Goal: Task Accomplishment & Management: Use online tool/utility

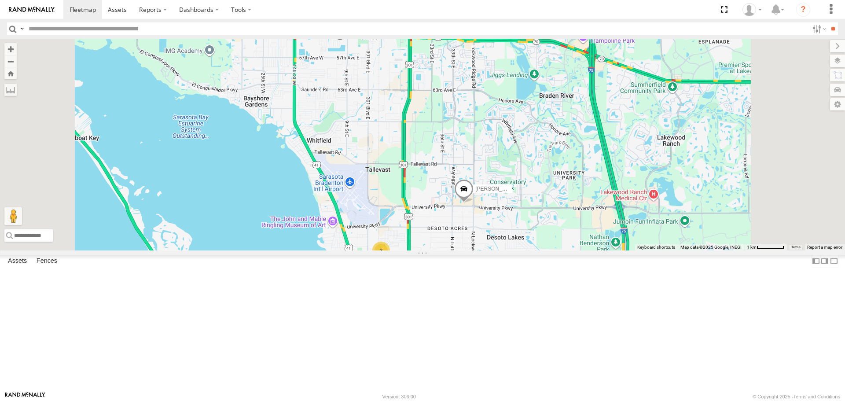
click at [0, 0] on link at bounding box center [0, 0] width 0 height 0
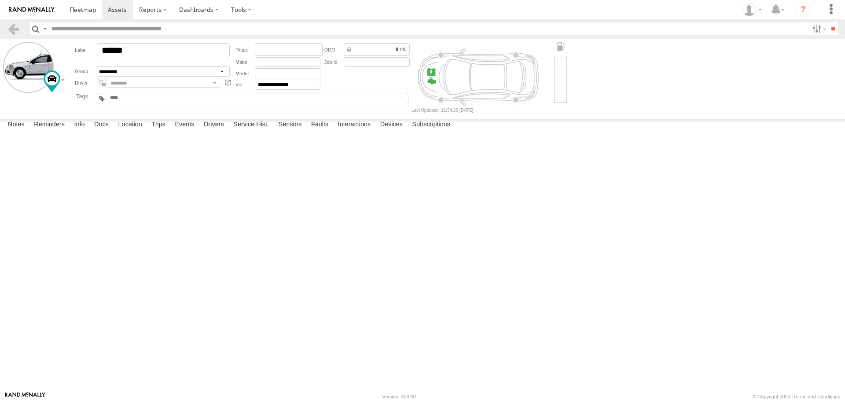
click at [0, 0] on label at bounding box center [0, 0] width 0 height 0
click at [0, 0] on button "Proceed" at bounding box center [0, 0] width 0 height 0
click at [84, 8] on span at bounding box center [83, 9] width 26 height 8
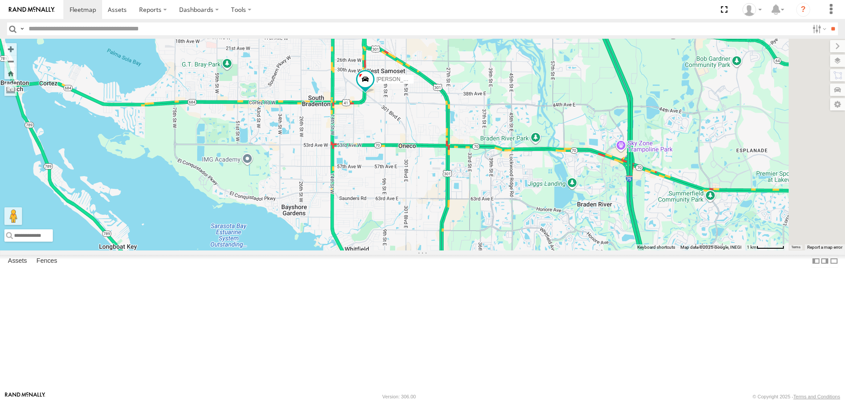
drag, startPoint x: 518, startPoint y: 189, endPoint x: 531, endPoint y: 272, distance: 84.5
click at [531, 250] on div "Tom 3 Robert" at bounding box center [422, 144] width 845 height 211
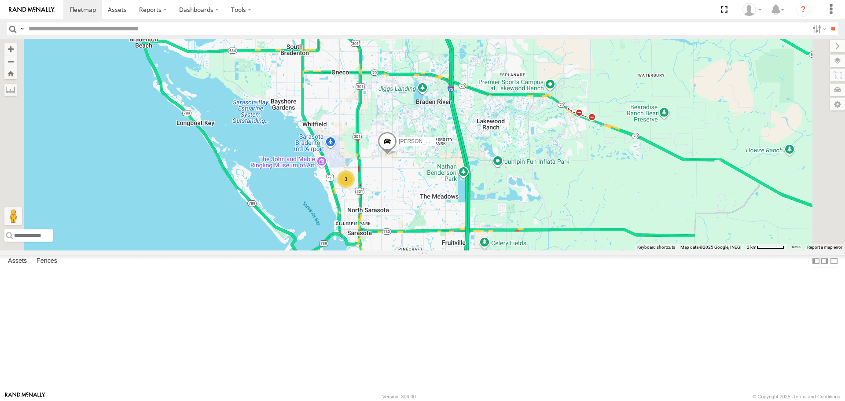
drag, startPoint x: 521, startPoint y: 253, endPoint x: 448, endPoint y: 151, distance: 124.8
click at [448, 151] on div "Tom Robert 3" at bounding box center [422, 144] width 845 height 211
click at [355, 188] on div "3" at bounding box center [346, 179] width 18 height 18
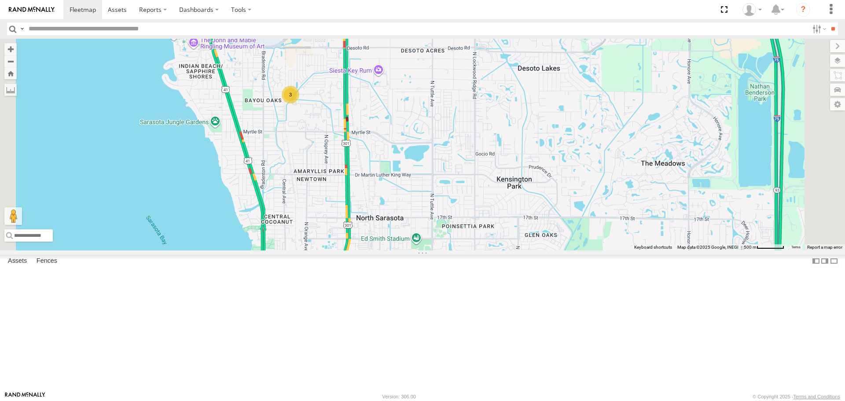
drag, startPoint x: 444, startPoint y: 236, endPoint x: 392, endPoint y: 162, distance: 90.0
click at [299, 103] on div "3" at bounding box center [291, 95] width 18 height 18
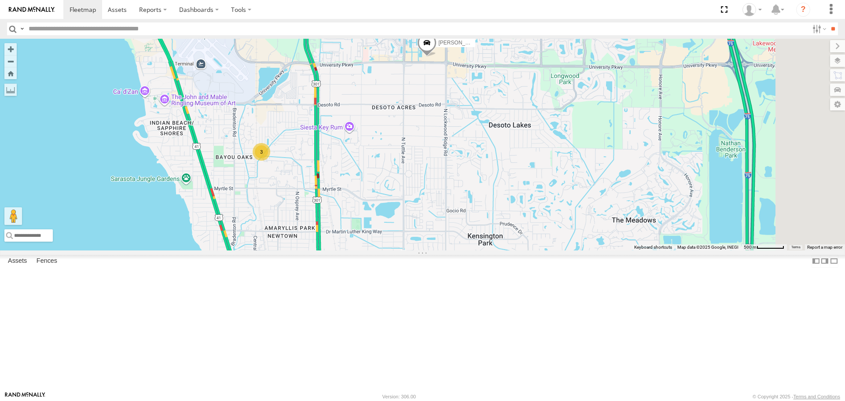
drag, startPoint x: 403, startPoint y: 229, endPoint x: 375, endPoint y: 285, distance: 62.6
click at [375, 250] on div "Tom Robert 3" at bounding box center [422, 144] width 845 height 211
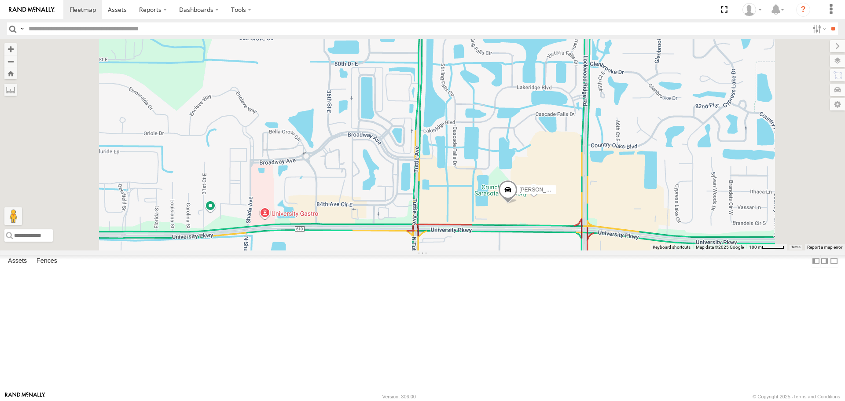
click at [517, 204] on span at bounding box center [507, 192] width 19 height 24
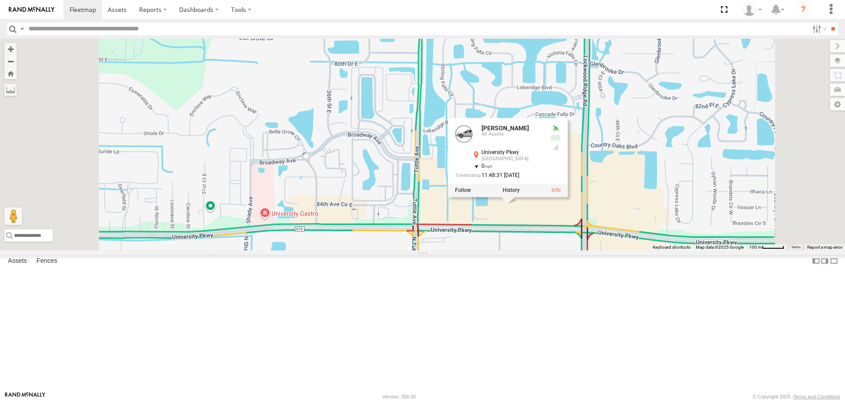
click at [568, 197] on div at bounding box center [508, 190] width 120 height 13
click at [560, 194] on link at bounding box center [555, 190] width 9 height 6
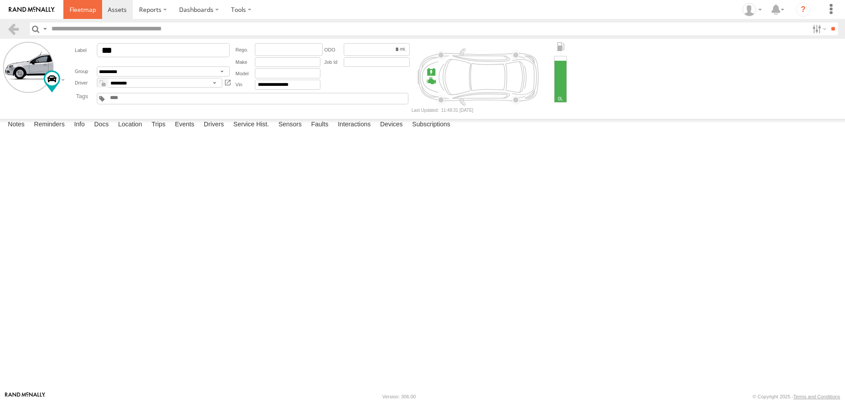
click at [79, 10] on span at bounding box center [83, 9] width 26 height 8
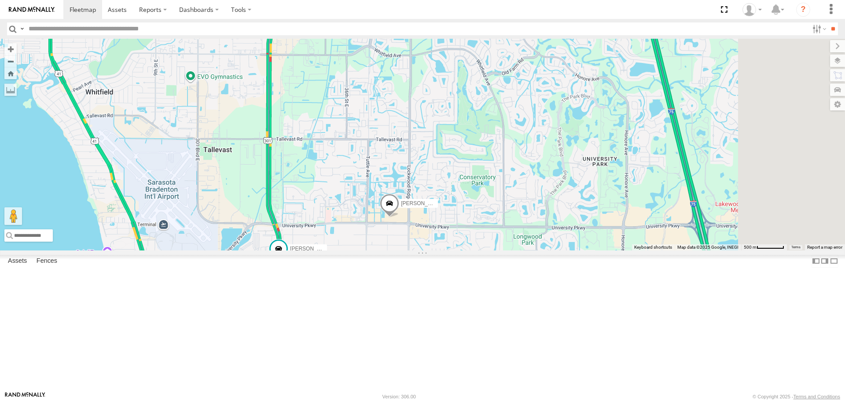
drag, startPoint x: 606, startPoint y: 228, endPoint x: 490, endPoint y: 310, distance: 141.5
click at [490, 250] on div "Tom 3 Robert" at bounding box center [422, 144] width 845 height 211
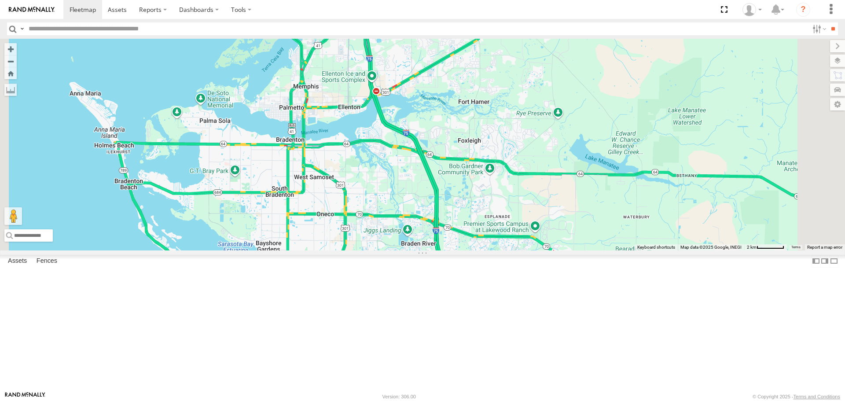
drag, startPoint x: 510, startPoint y: 186, endPoint x: 499, endPoint y: 235, distance: 50.9
click at [499, 235] on div "Tom Robert 3" at bounding box center [422, 144] width 845 height 211
drag, startPoint x: 480, startPoint y: 289, endPoint x: 464, endPoint y: 196, distance: 93.8
click at [464, 204] on div "Tom Robert 3" at bounding box center [422, 144] width 845 height 211
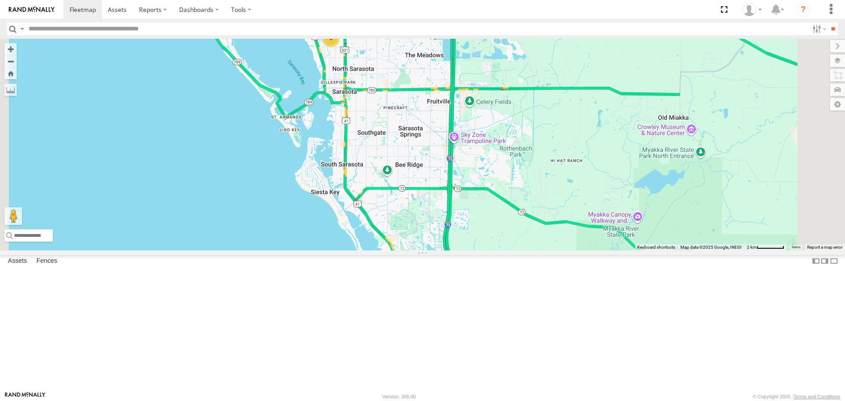
drag, startPoint x: 471, startPoint y: 280, endPoint x: 521, endPoint y: 234, distance: 67.9
click at [521, 234] on div "Tom Robert 3" at bounding box center [422, 144] width 845 height 211
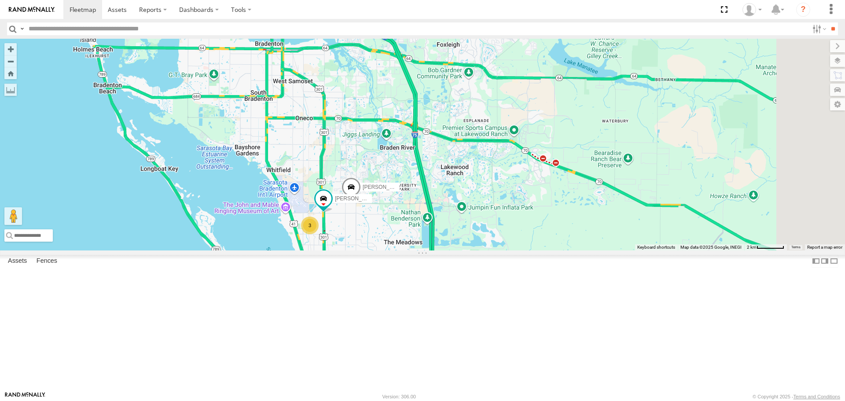
drag, startPoint x: 522, startPoint y: 174, endPoint x: 491, endPoint y: 377, distance: 205.6
click at [492, 250] on div "Tom Robert 3" at bounding box center [422, 144] width 845 height 211
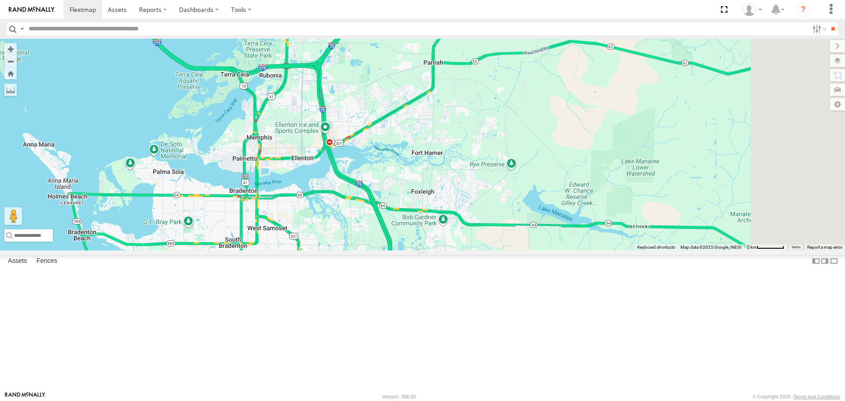
drag, startPoint x: 470, startPoint y: 211, endPoint x: 447, endPoint y: 358, distance: 149.1
click at [447, 250] on div "Tom Robert 3" at bounding box center [422, 144] width 845 height 211
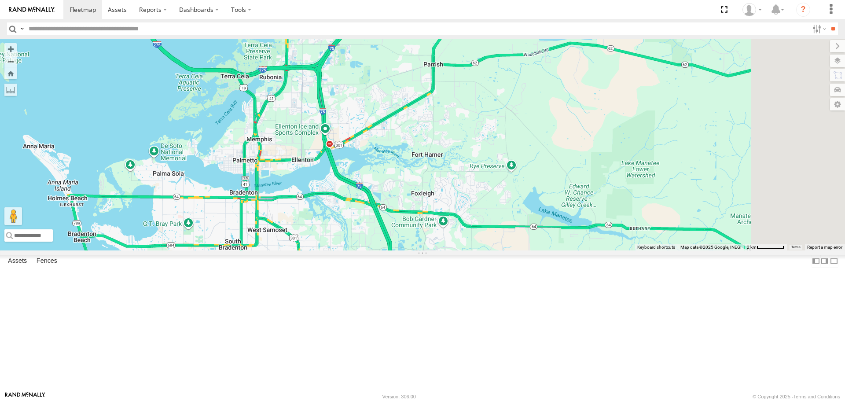
click at [432, 198] on div "Tom Robert 3" at bounding box center [422, 144] width 845 height 211
click at [378, 117] on div "5309 29th St E Ellenton, FL 34222" at bounding box center [328, 109] width 100 height 15
click at [368, 109] on div "5309 29th St E" at bounding box center [328, 105] width 79 height 7
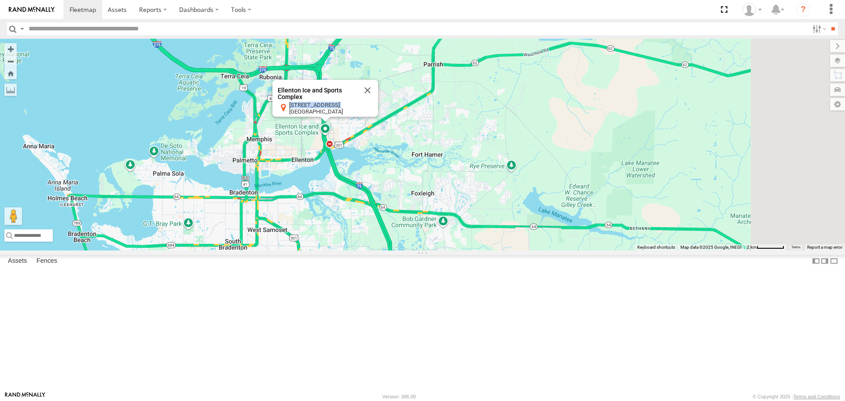
click at [368, 109] on div "5309 29th St E" at bounding box center [328, 105] width 79 height 7
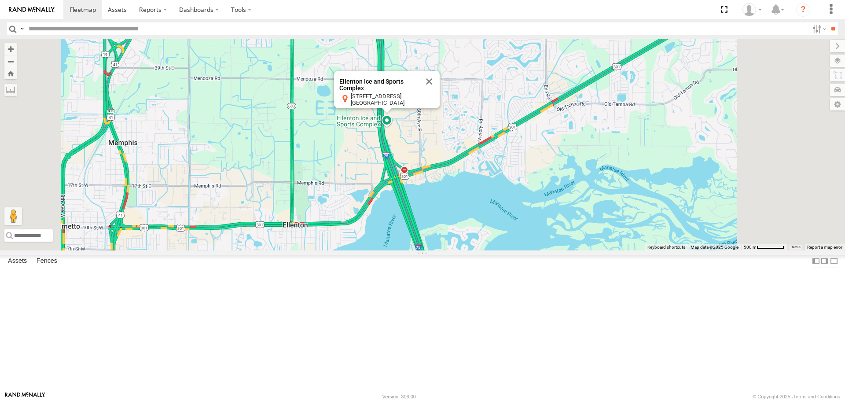
click at [480, 192] on div "Tom Robert Ellenton Ice and Sports Complex Ellenton Ice and Sports Complex 5309…" at bounding box center [422, 144] width 845 height 211
click at [495, 190] on div "Tom Robert Ellenton Ice and Sports Complex Ellenton Ice and Sports Complex 5309…" at bounding box center [422, 144] width 845 height 211
click at [439, 92] on button "Close" at bounding box center [428, 81] width 21 height 21
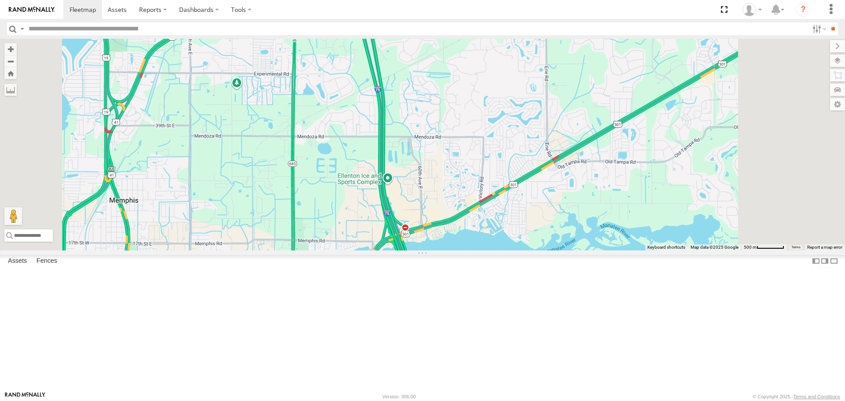
drag, startPoint x: 298, startPoint y: 222, endPoint x: 299, endPoint y: 297, distance: 75.2
click at [299, 250] on div "Tom Robert" at bounding box center [422, 144] width 845 height 211
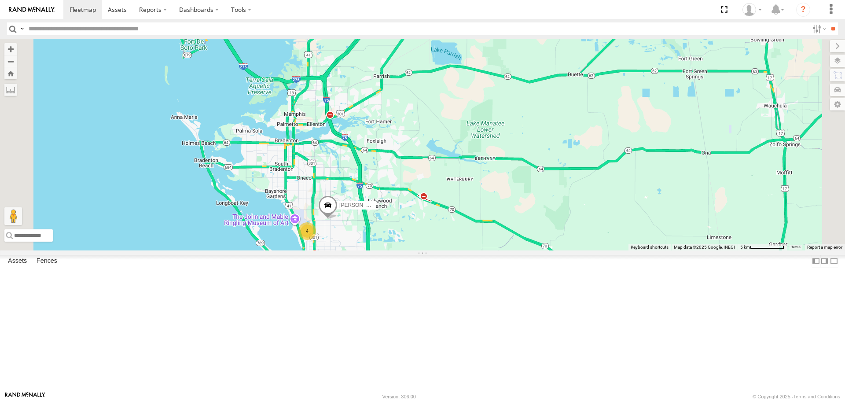
drag, startPoint x: 468, startPoint y: 286, endPoint x: 431, endPoint y: 205, distance: 88.8
click at [431, 207] on div "Tom 4" at bounding box center [422, 144] width 845 height 211
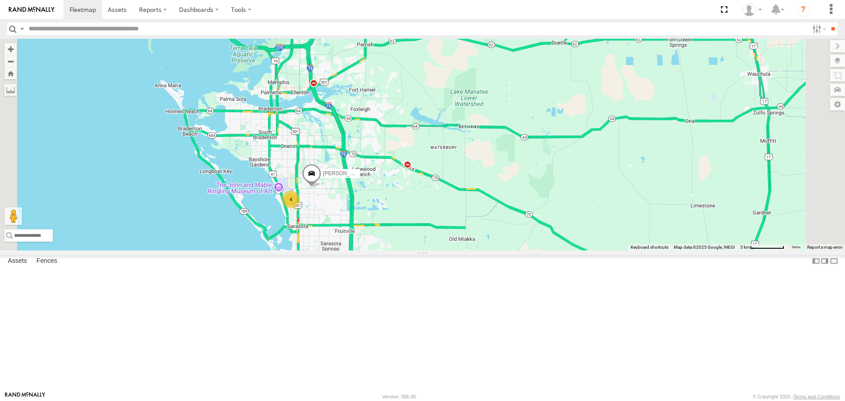
click at [300, 208] on div "4" at bounding box center [291, 199] width 18 height 18
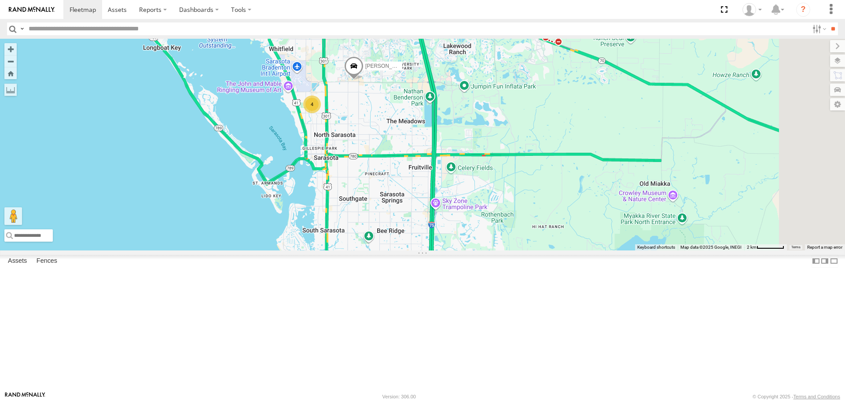
drag, startPoint x: 652, startPoint y: 198, endPoint x: 504, endPoint y: 192, distance: 148.4
click at [504, 192] on div "Tom 4" at bounding box center [422, 144] width 845 height 211
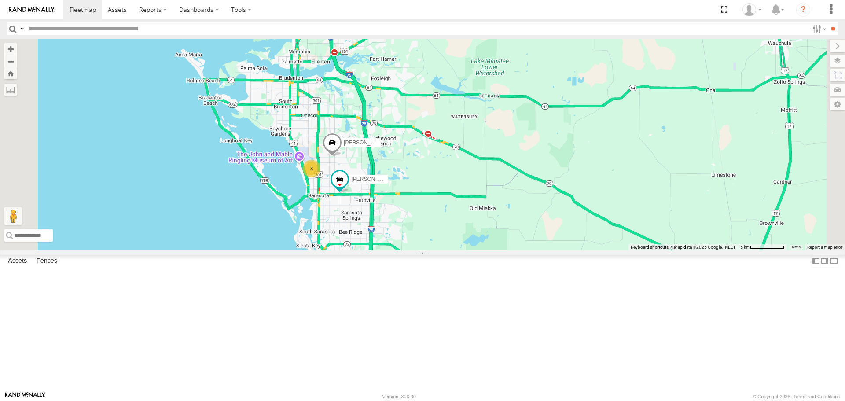
click at [0, 0] on link at bounding box center [0, 0] width 0 height 0
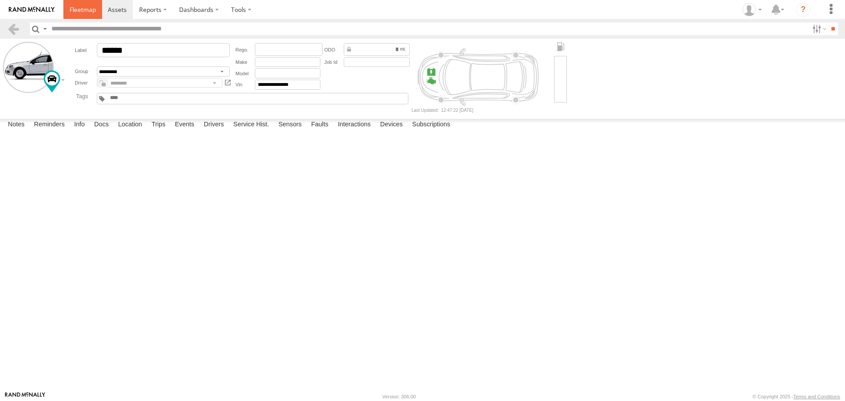
click at [72, 1] on link at bounding box center [82, 9] width 39 height 19
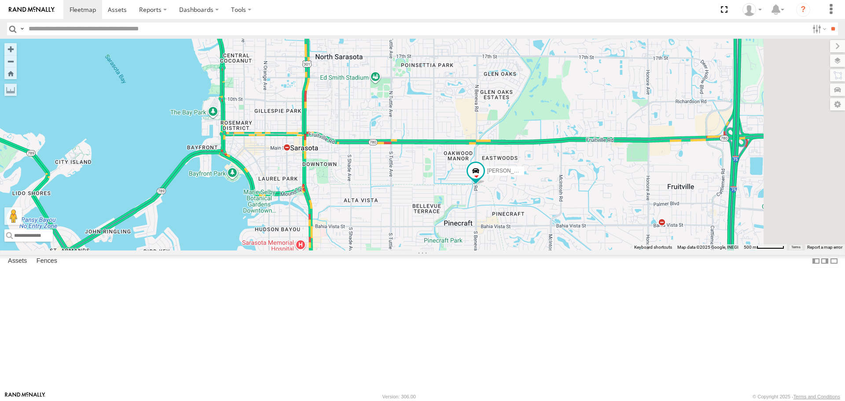
drag, startPoint x: 538, startPoint y: 272, endPoint x: 469, endPoint y: 93, distance: 192.1
click at [469, 94] on div "[PERSON_NAME] 3 [PERSON_NAME]" at bounding box center [422, 144] width 845 height 211
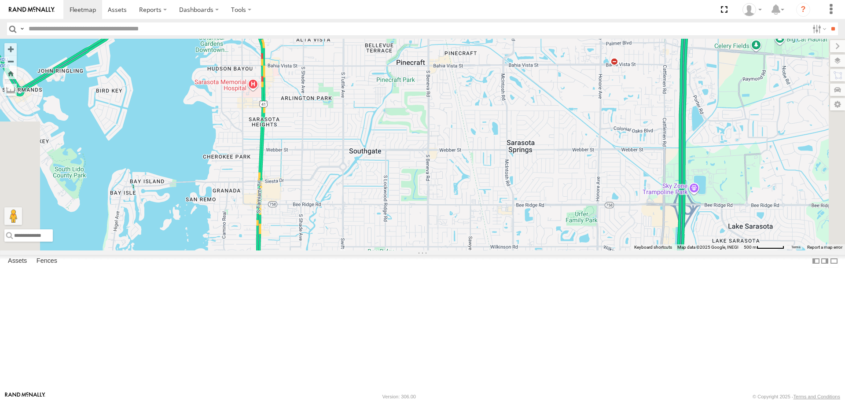
drag, startPoint x: 568, startPoint y: 245, endPoint x: 535, endPoint y: 113, distance: 136.0
click at [535, 113] on div "[PERSON_NAME] 3 [PERSON_NAME]" at bounding box center [422, 144] width 845 height 211
click at [322, 250] on div "[PERSON_NAME] 3 [PERSON_NAME]" at bounding box center [422, 144] width 845 height 211
click at [253, 175] on button "Close" at bounding box center [242, 164] width 21 height 21
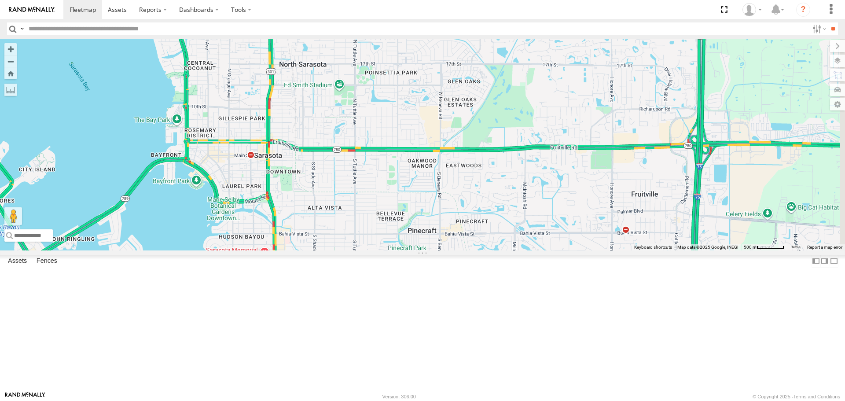
drag, startPoint x: 469, startPoint y: 216, endPoint x: 472, endPoint y: 338, distance: 122.8
click at [472, 250] on div "[PERSON_NAME] 3 [PERSON_NAME]" at bounding box center [422, 144] width 845 height 211
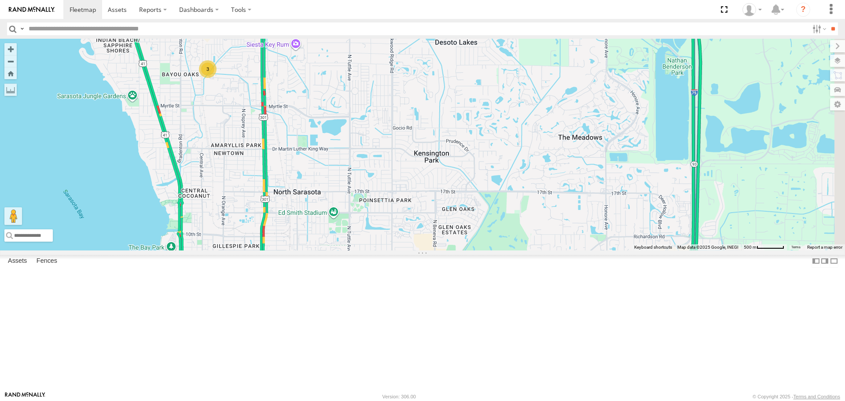
drag, startPoint x: 465, startPoint y: 289, endPoint x: 446, endPoint y: 351, distance: 64.7
click at [446, 250] on div "[PERSON_NAME] 3 [PERSON_NAME]" at bounding box center [422, 144] width 845 height 211
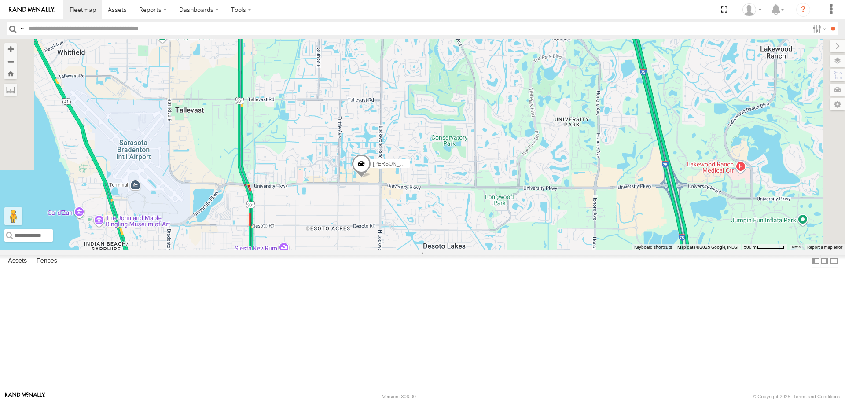
drag, startPoint x: 469, startPoint y: 242, endPoint x: 478, endPoint y: 332, distance: 89.8
click at [478, 250] on div "[PERSON_NAME] 3 [PERSON_NAME]" at bounding box center [422, 144] width 845 height 211
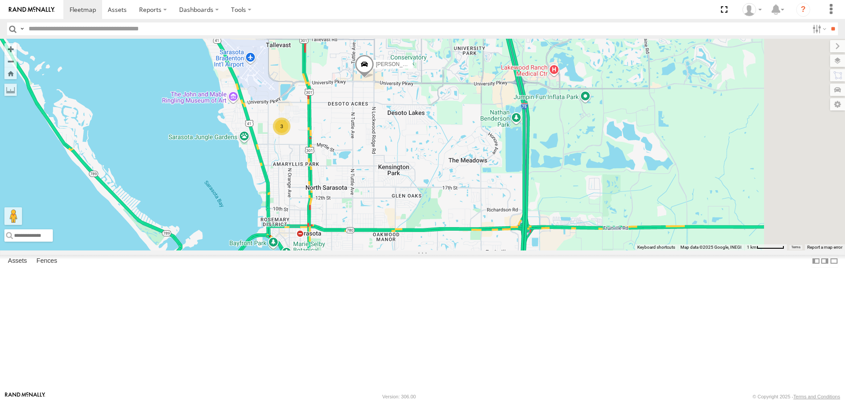
drag, startPoint x: 515, startPoint y: 171, endPoint x: 452, endPoint y: 243, distance: 96.0
click at [452, 243] on div "[PERSON_NAME] 3" at bounding box center [422, 144] width 845 height 211
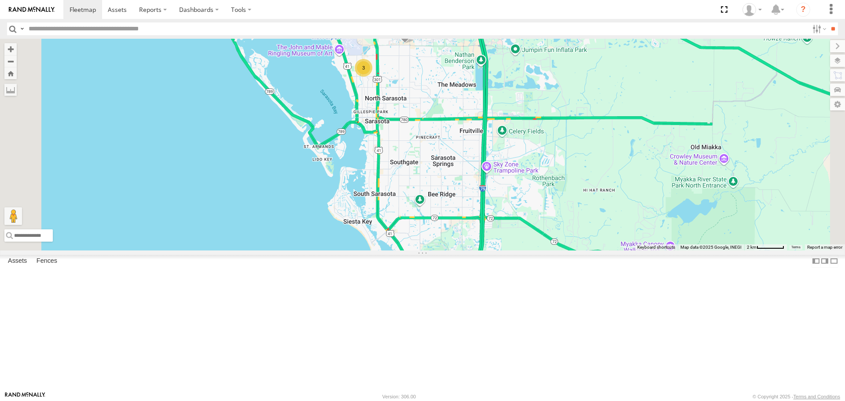
click at [0, 0] on link at bounding box center [0, 0] width 0 height 0
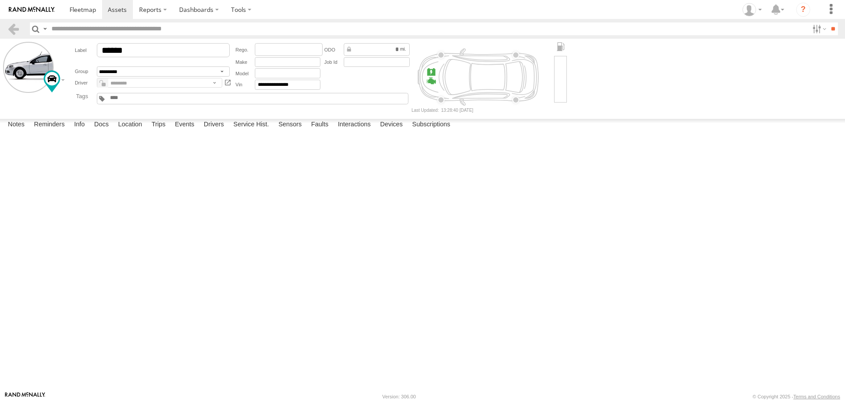
click at [0, 0] on label at bounding box center [0, 0] width 0 height 0
click at [0, 0] on div "Cancel Proceed" at bounding box center [0, 0] width 0 height 0
click at [0, 0] on button "Proceed" at bounding box center [0, 0] width 0 height 0
click at [80, 4] on link at bounding box center [82, 9] width 39 height 19
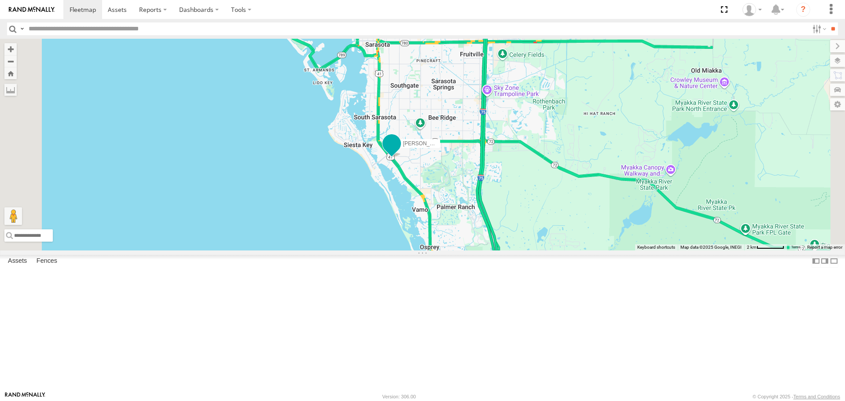
click at [399, 152] on span at bounding box center [392, 144] width 16 height 16
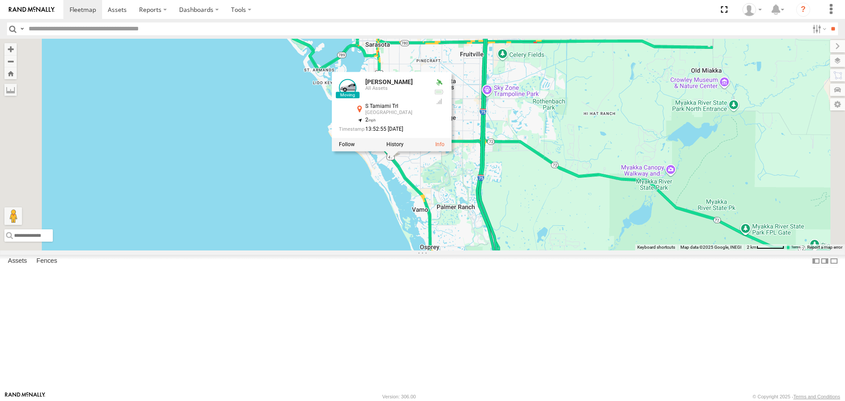
click at [556, 111] on div "[PERSON_NAME] 3 [PERSON_NAME] All Assets S Tamiami Trl Gulf Gate 27.25795 , -82…" at bounding box center [422, 144] width 845 height 211
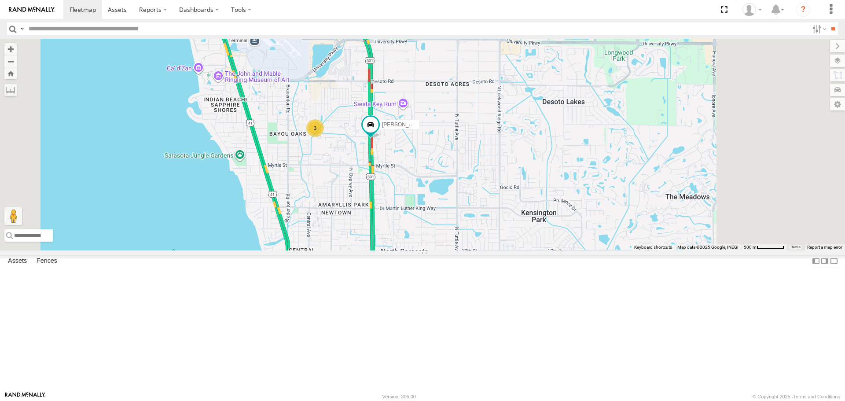
drag, startPoint x: 668, startPoint y: 315, endPoint x: 618, endPoint y: 213, distance: 114.1
click at [631, 227] on div "[PERSON_NAME] [PERSON_NAME] 3" at bounding box center [422, 144] width 845 height 211
